Goal: Task Accomplishment & Management: Use online tool/utility

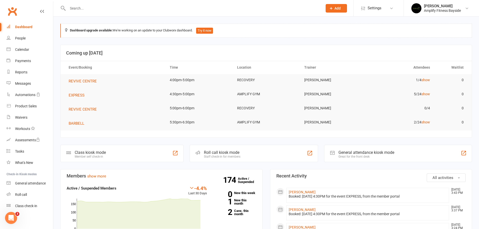
click at [109, 157] on div "Class kiosk mode Member self check-in" at bounding box center [121, 153] width 123 height 17
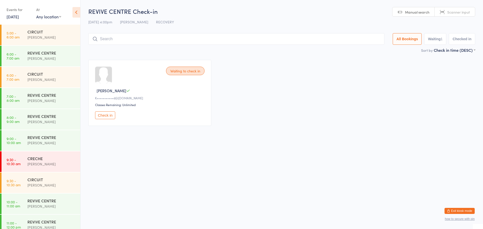
click at [107, 116] on button "Check in" at bounding box center [105, 115] width 20 height 8
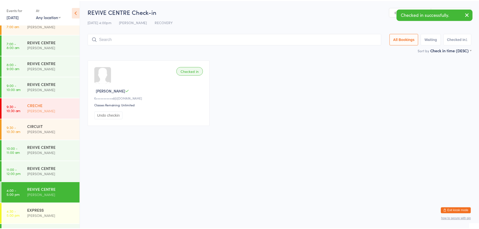
scroll to position [91, 0]
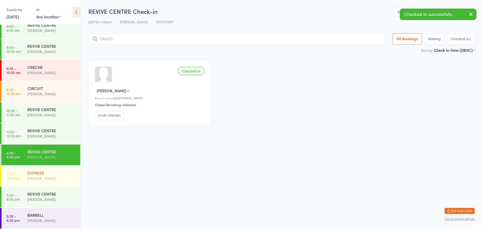
click at [31, 170] on div "EXPRESS" at bounding box center [51, 173] width 49 height 6
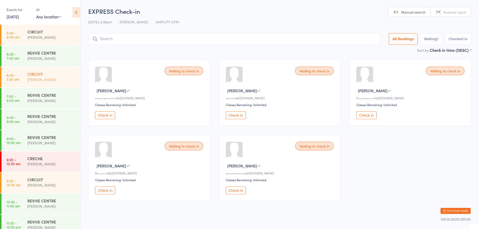
click at [44, 78] on div "[PERSON_NAME]" at bounding box center [51, 80] width 49 height 6
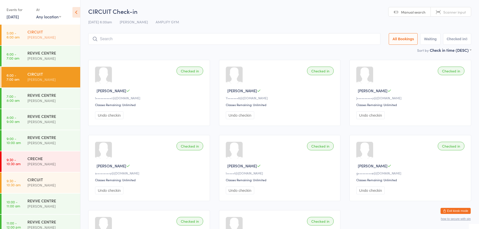
click at [37, 37] on div "[PERSON_NAME]" at bounding box center [51, 37] width 49 height 6
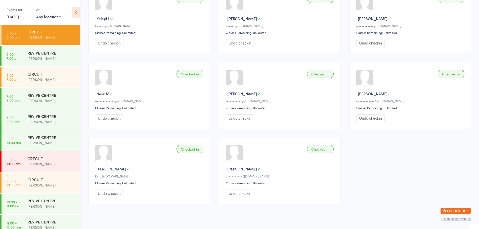
scroll to position [302, 0]
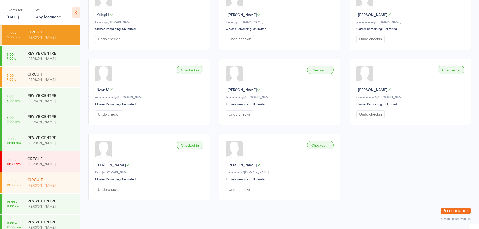
click at [41, 185] on div "[PERSON_NAME]" at bounding box center [51, 185] width 49 height 6
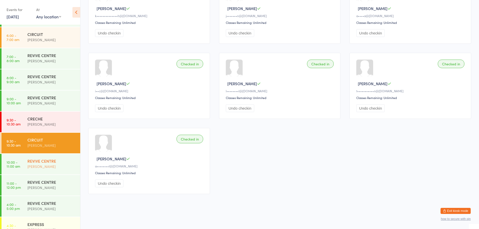
scroll to position [91, 0]
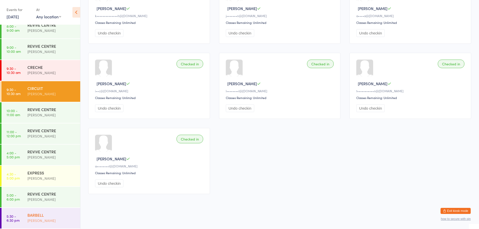
click at [32, 213] on div "BARBELL" at bounding box center [51, 215] width 49 height 6
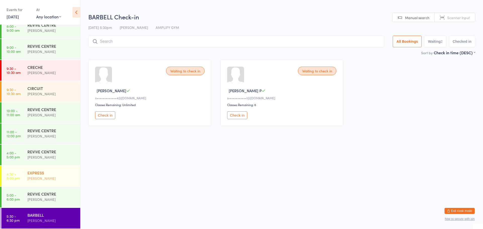
click at [28, 177] on div "[PERSON_NAME]" at bounding box center [51, 178] width 49 height 6
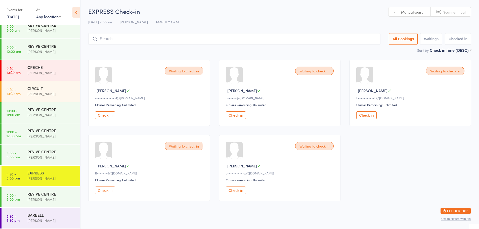
click at [134, 38] on input "search" at bounding box center [234, 39] width 292 height 12
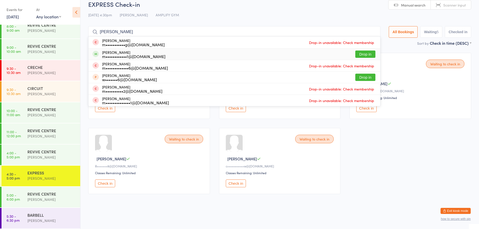
type input "[PERSON_NAME]"
click at [360, 54] on button "Drop in" at bounding box center [365, 54] width 20 height 7
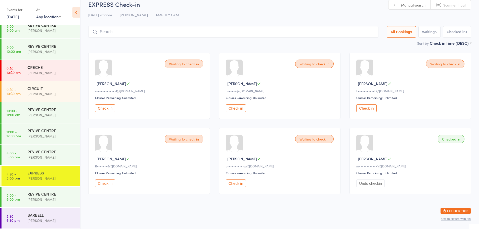
click at [238, 106] on button "Check in" at bounding box center [236, 108] width 20 height 8
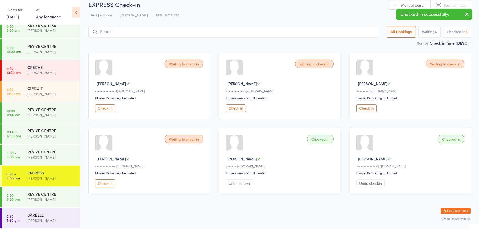
click at [238, 106] on button "Check in" at bounding box center [236, 108] width 20 height 8
